Goal: Transaction & Acquisition: Purchase product/service

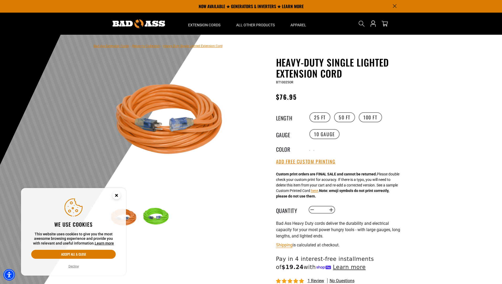
select select "**********"
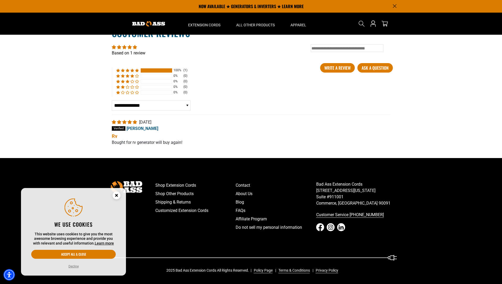
scroll to position [111, 0]
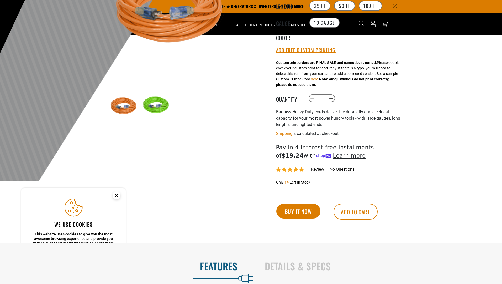
click at [298, 212] on button "Buy it now" at bounding box center [298, 210] width 44 height 15
